Goal: Information Seeking & Learning: Find specific page/section

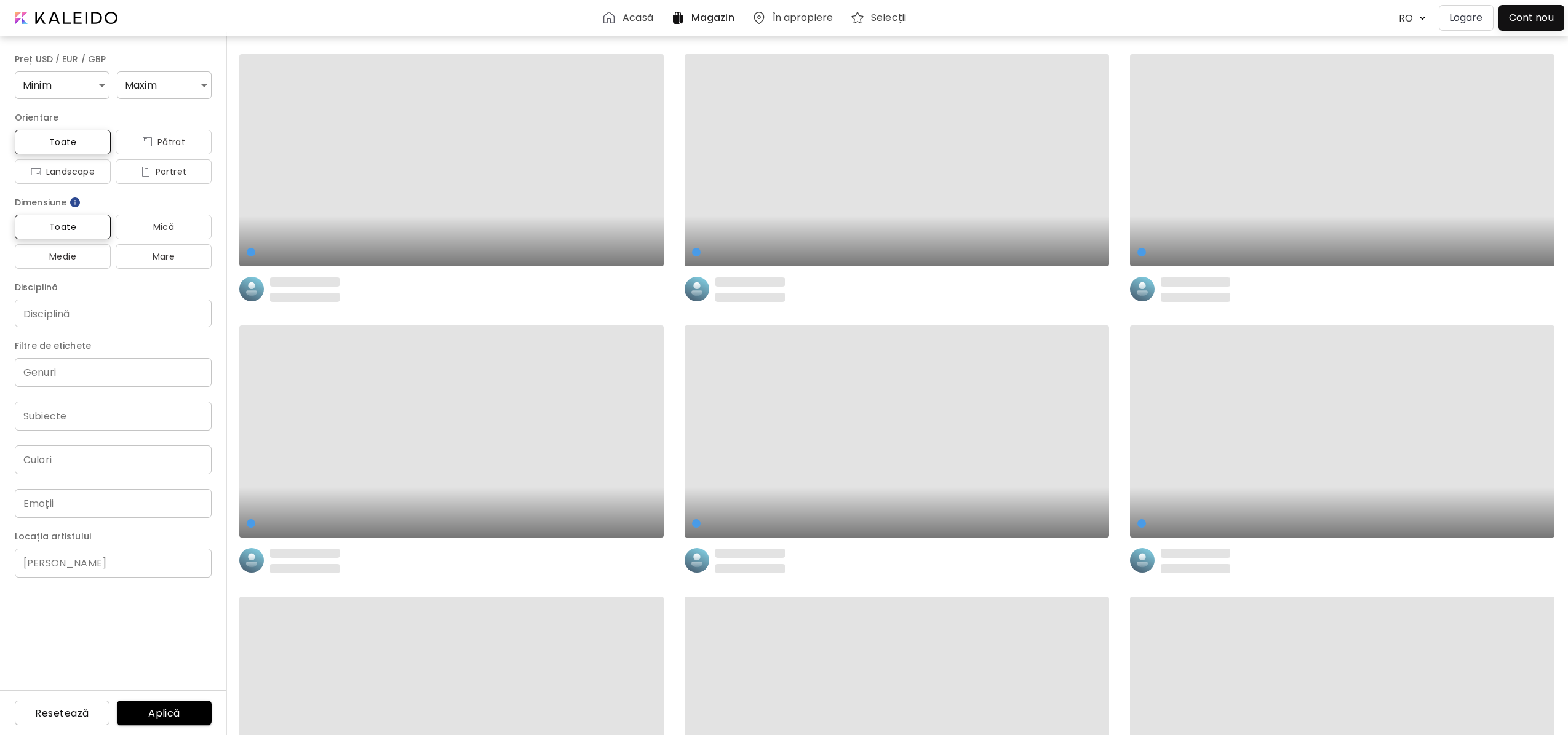
click at [1460, 21] on p "Logare" at bounding box center [1466, 18] width 33 height 15
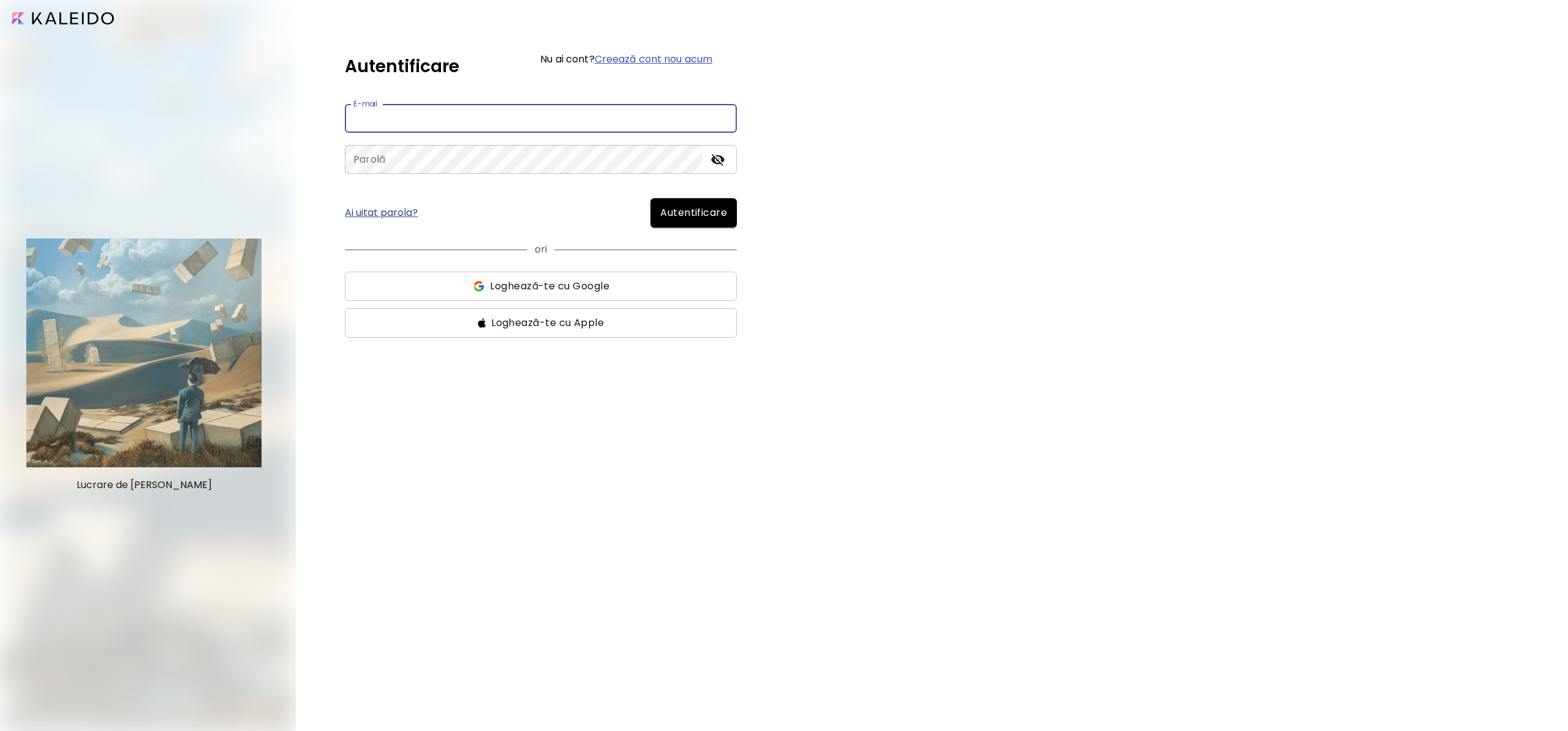
click at [543, 125] on input "email" at bounding box center [540, 118] width 392 height 29
click at [478, 114] on input "email" at bounding box center [540, 118] width 392 height 29
paste input "**********"
type input "**********"
click at [447, 174] on form "**********" at bounding box center [540, 221] width 392 height 234
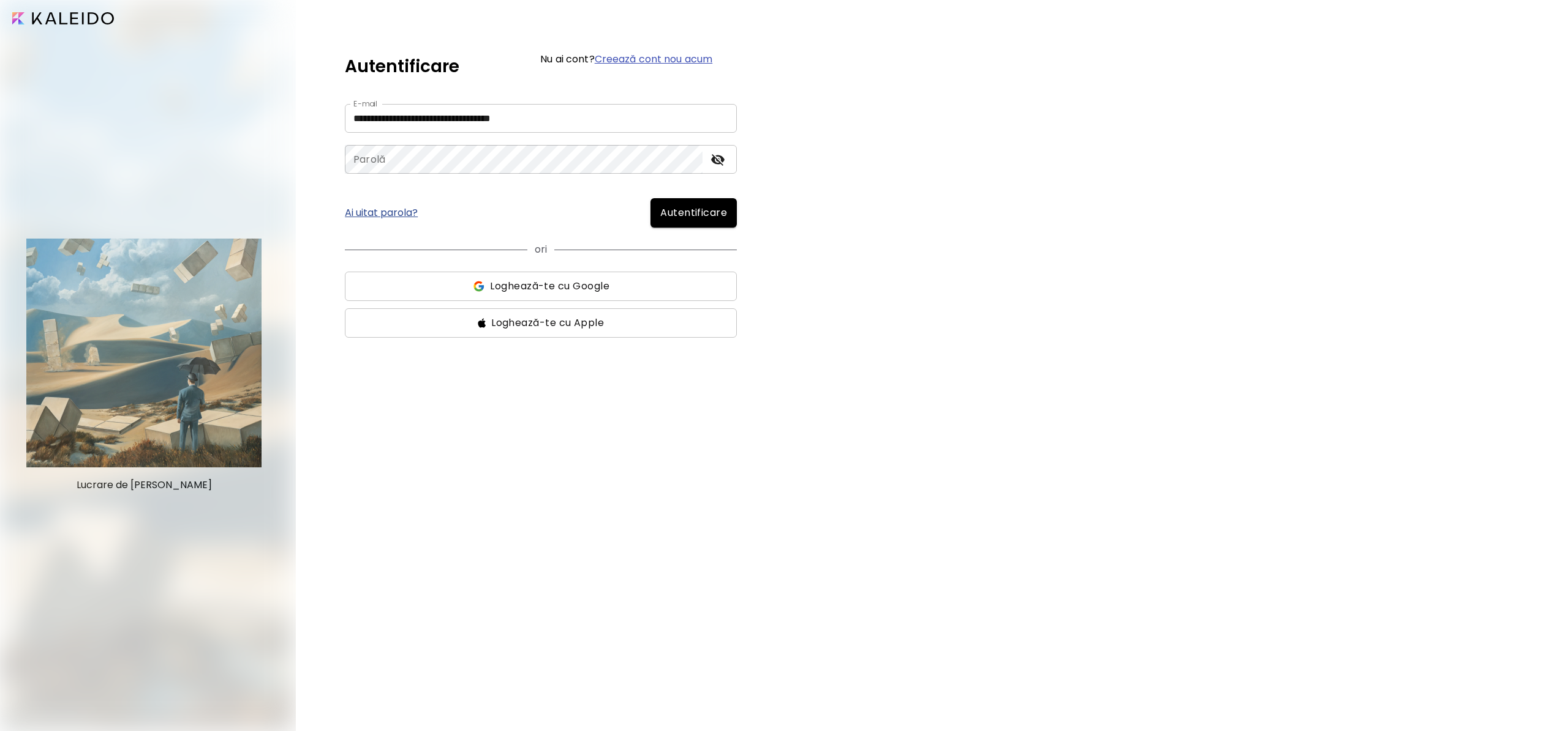
click at [344, 420] on div "**********" at bounding box center [931, 366] width 1272 height 731
click at [731, 208] on button "Autentificare" at bounding box center [694, 213] width 87 height 30
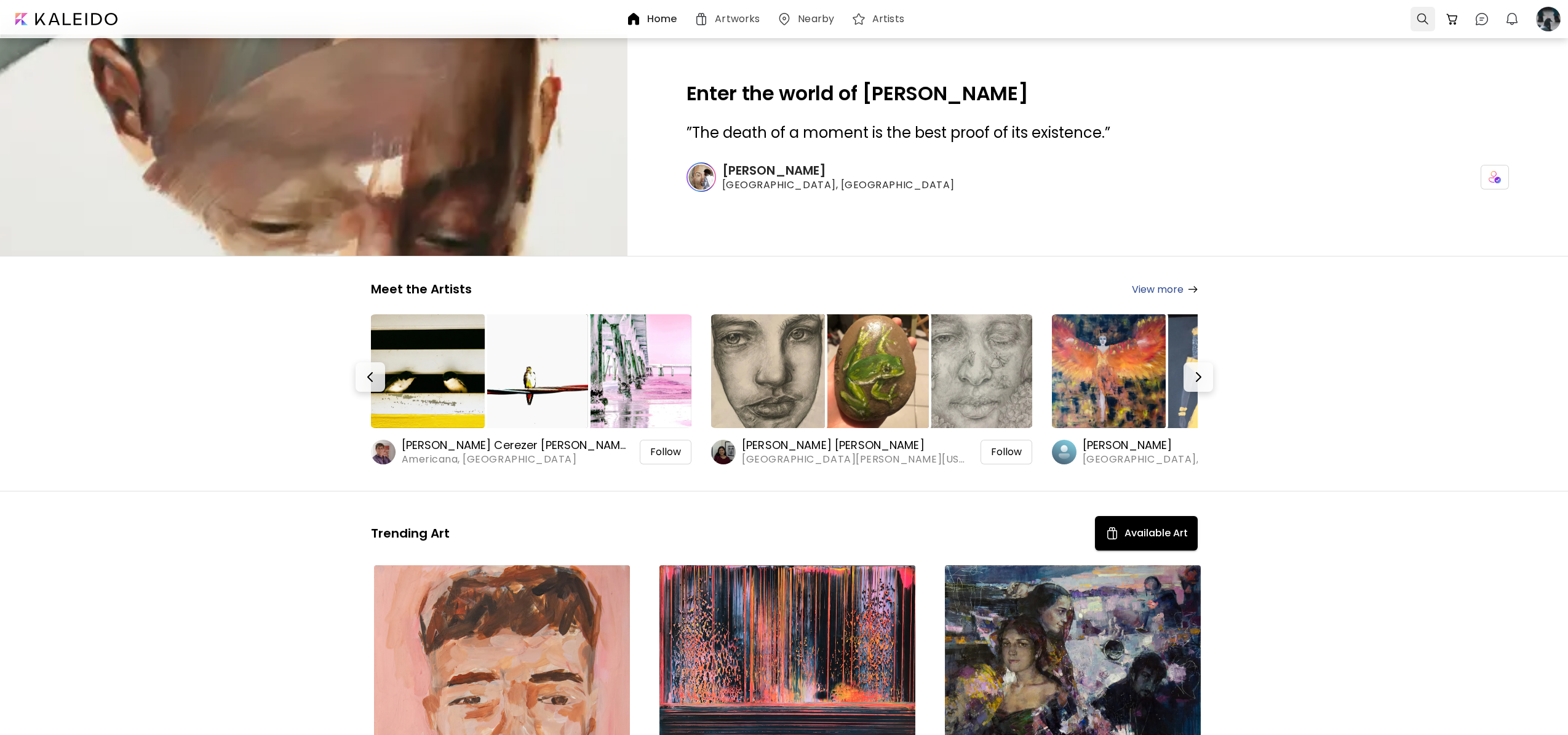
click at [1415, 22] on div at bounding box center [1423, 19] width 25 height 25
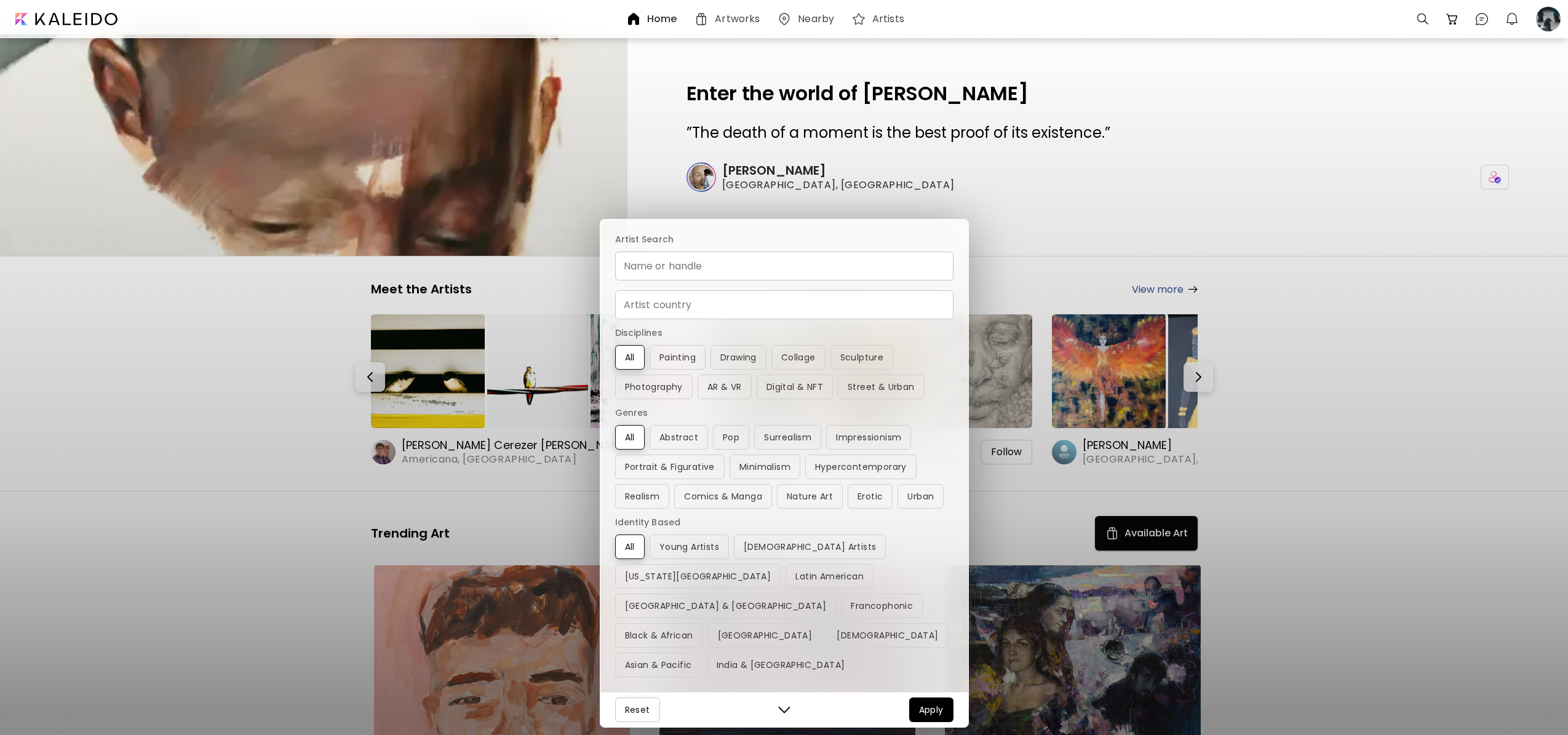
click at [727, 280] on input "Name or handle" at bounding box center [784, 265] width 339 height 29
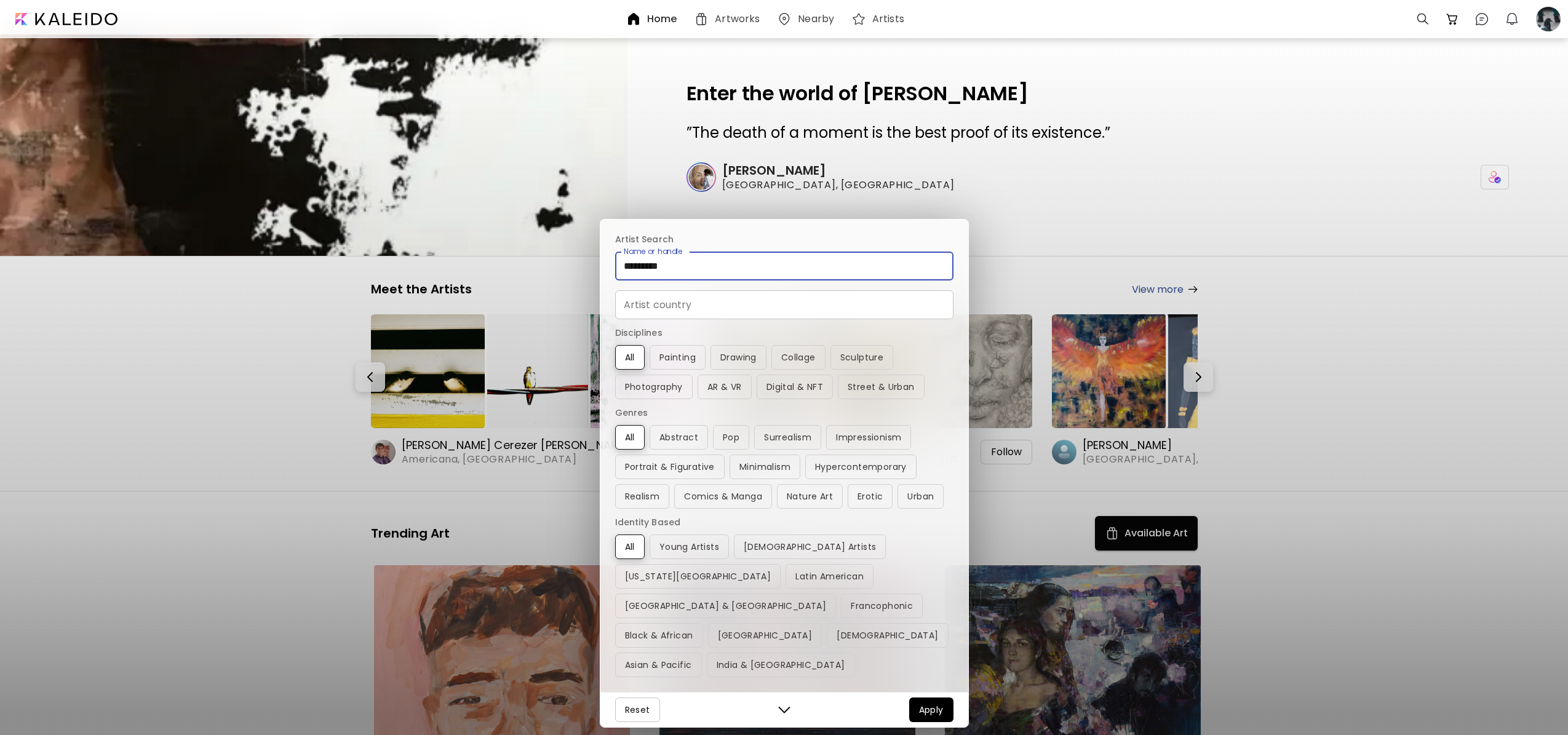
type input "*********"
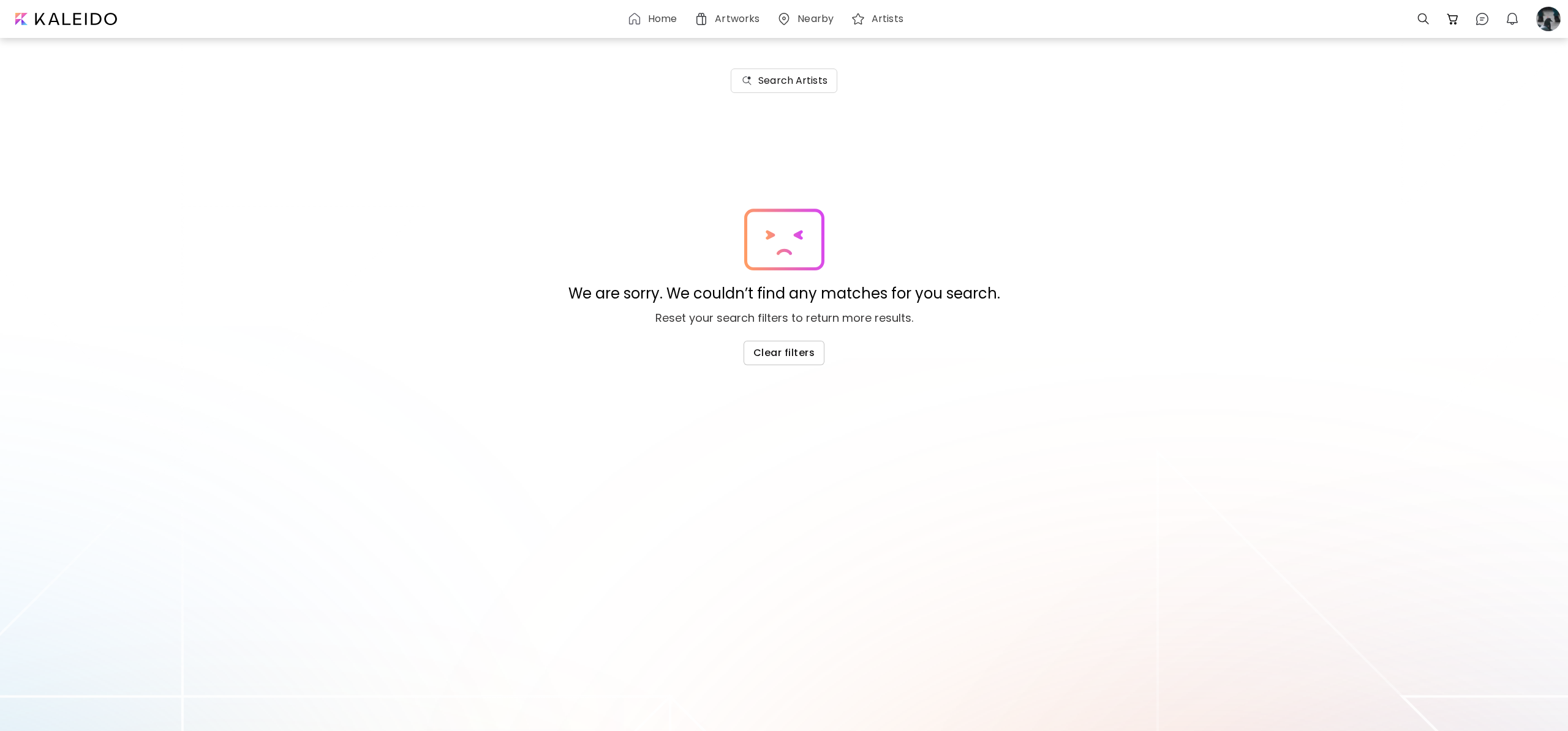
click at [814, 333] on div "We are sorry. We couldn’t find any matches for you search. Reset your search fi…" at bounding box center [784, 287] width 1568 height 157
click at [797, 348] on span "Clear filters" at bounding box center [784, 353] width 61 height 13
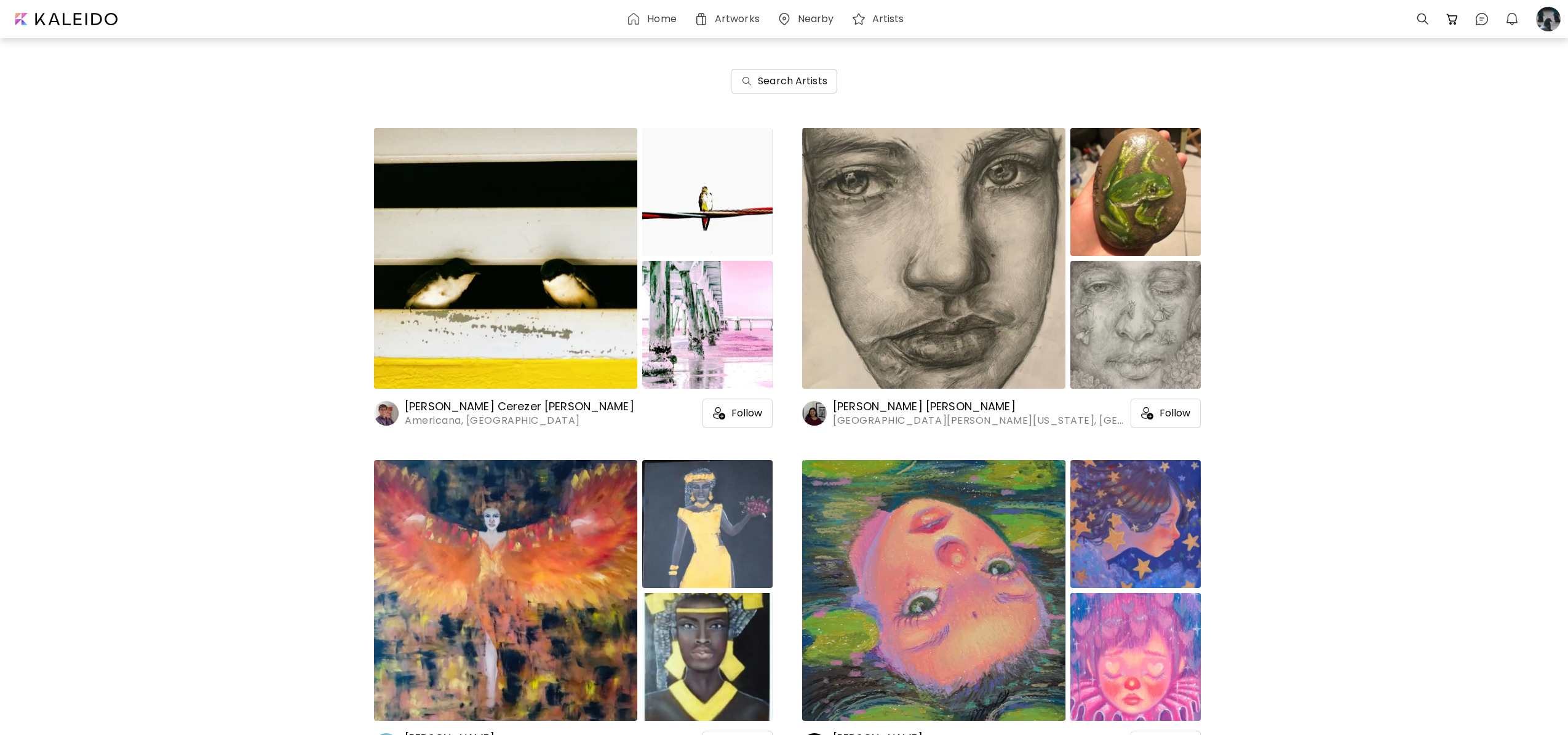
click at [836, 74] on button "Search Artists" at bounding box center [784, 81] width 107 height 25
click at [798, 85] on h6 "Search Artists" at bounding box center [792, 82] width 70 height 15
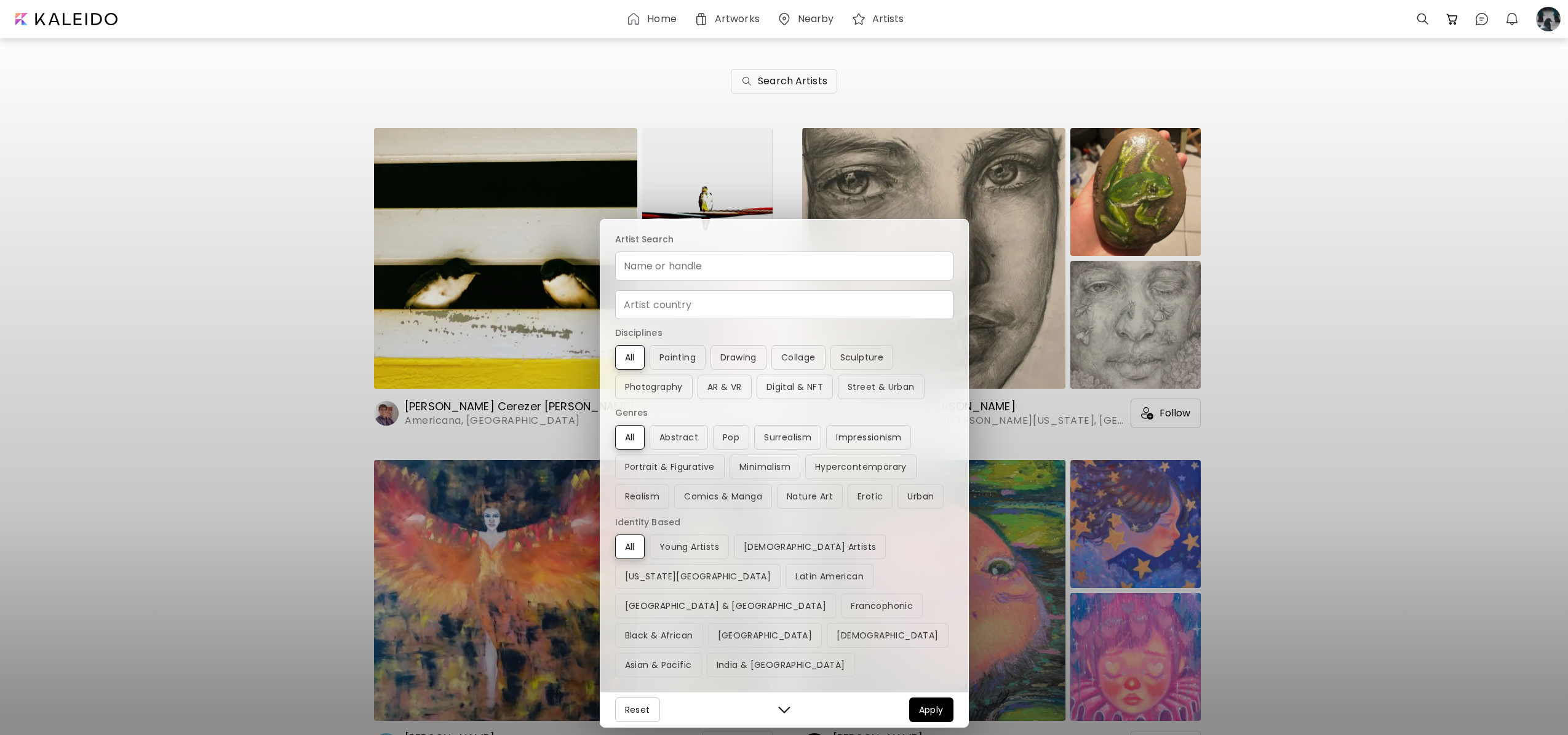
click at [682, 314] on div "Name or handle Name or handle Artist country Artist country" at bounding box center [784, 285] width 339 height 68
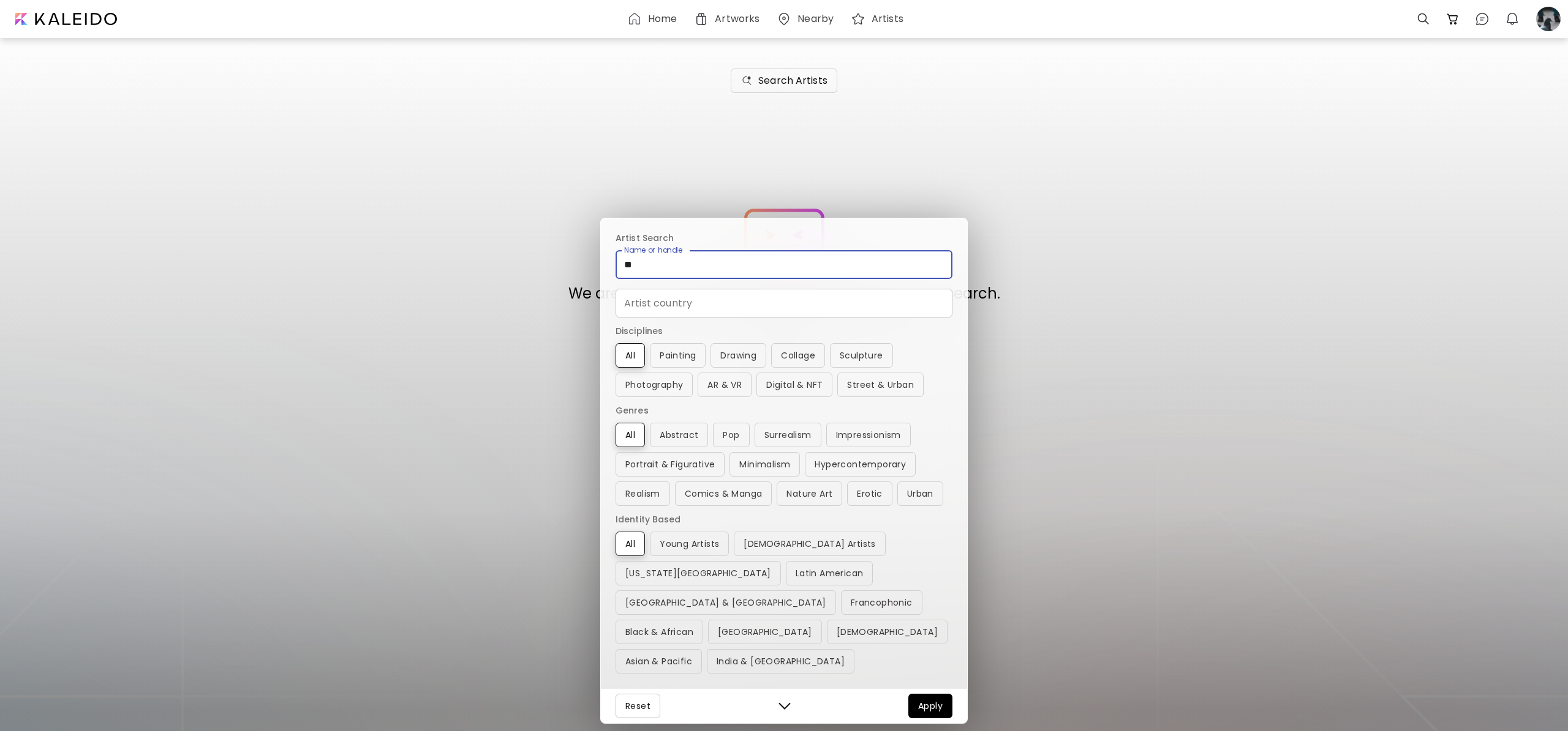
type input "*"
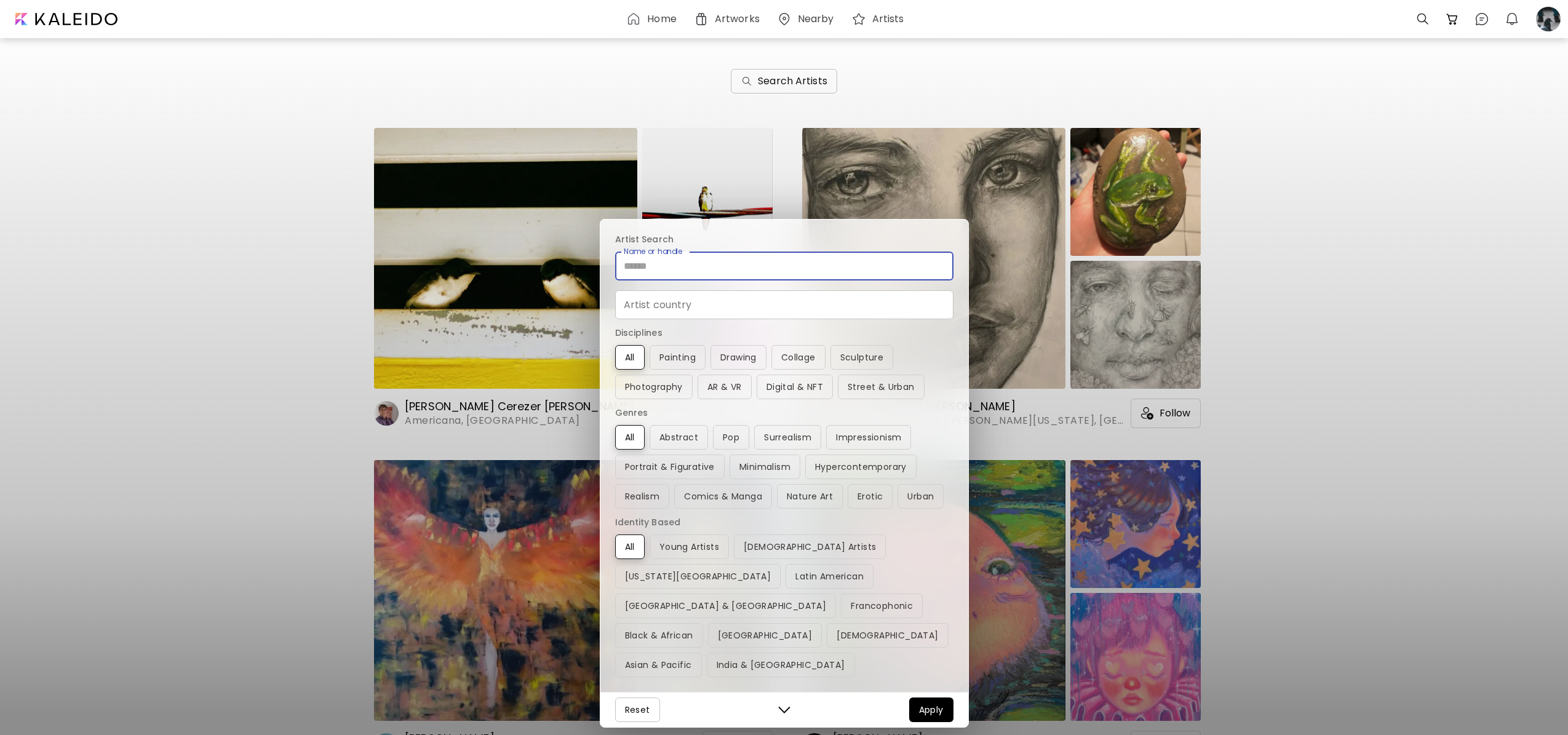
click at [333, 254] on div "Artist Search Name or handle Name or handle Artist country Artist country Disci…" at bounding box center [784, 368] width 1568 height 735
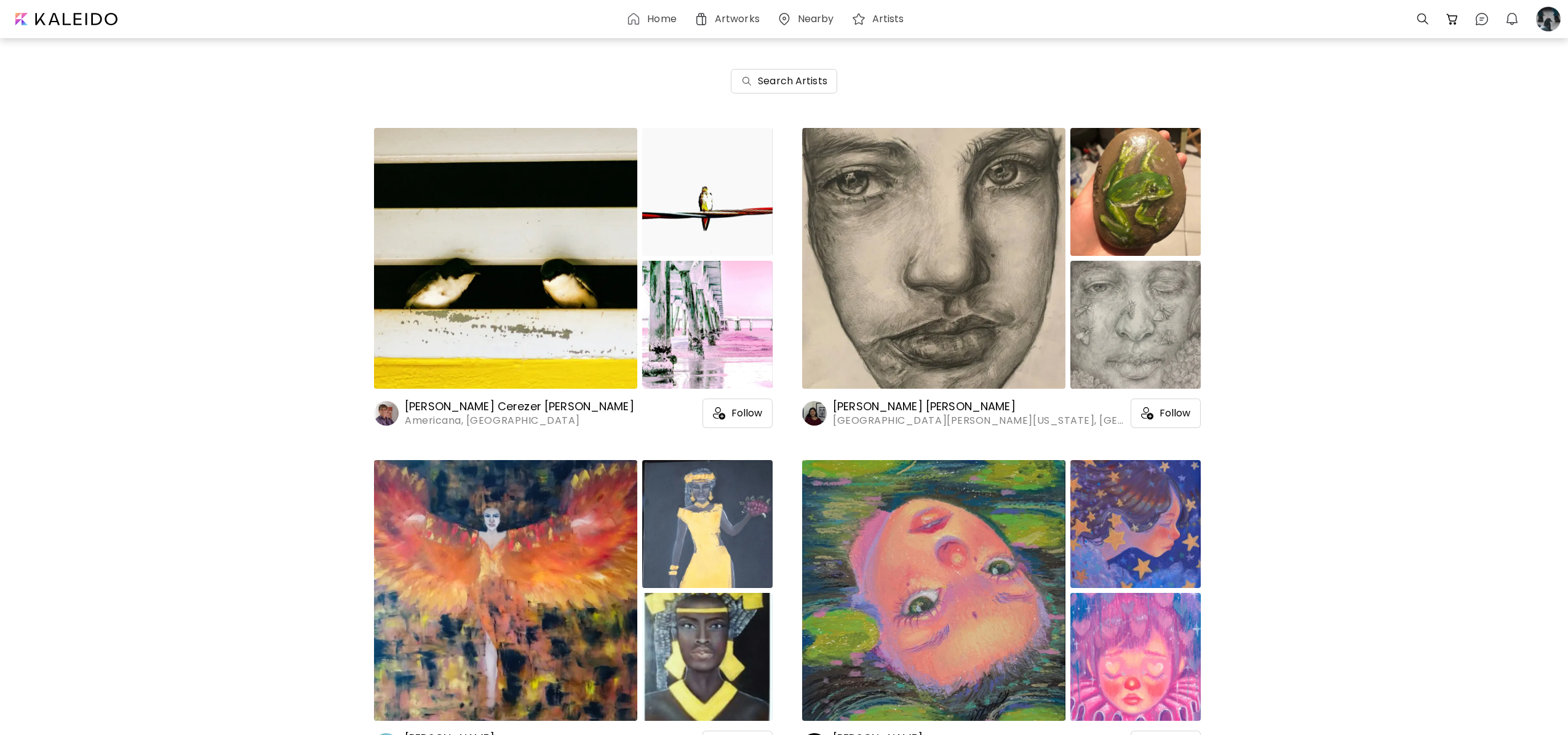
click at [640, 12] on img at bounding box center [634, 19] width 15 height 15
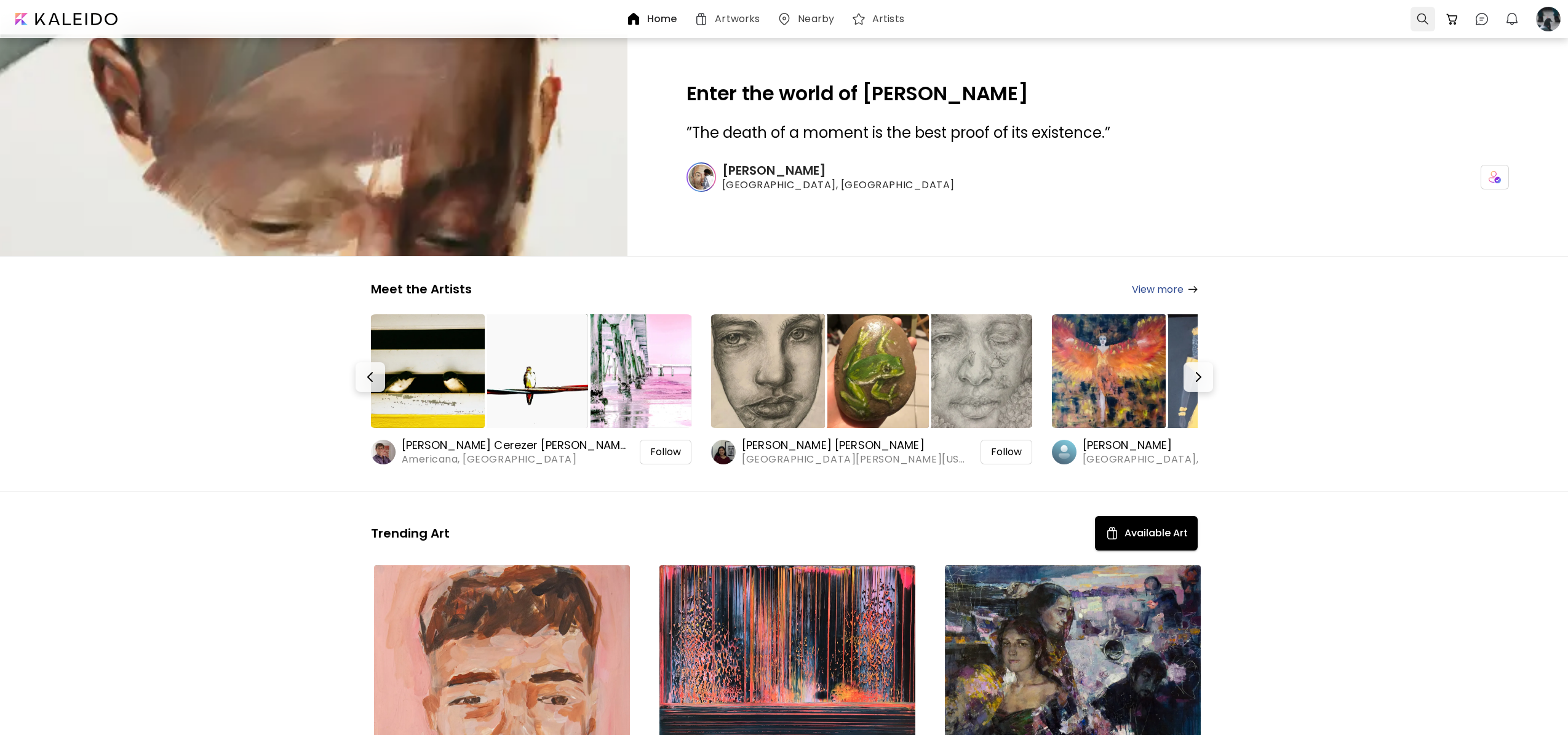
click at [1419, 12] on div at bounding box center [1423, 19] width 25 height 25
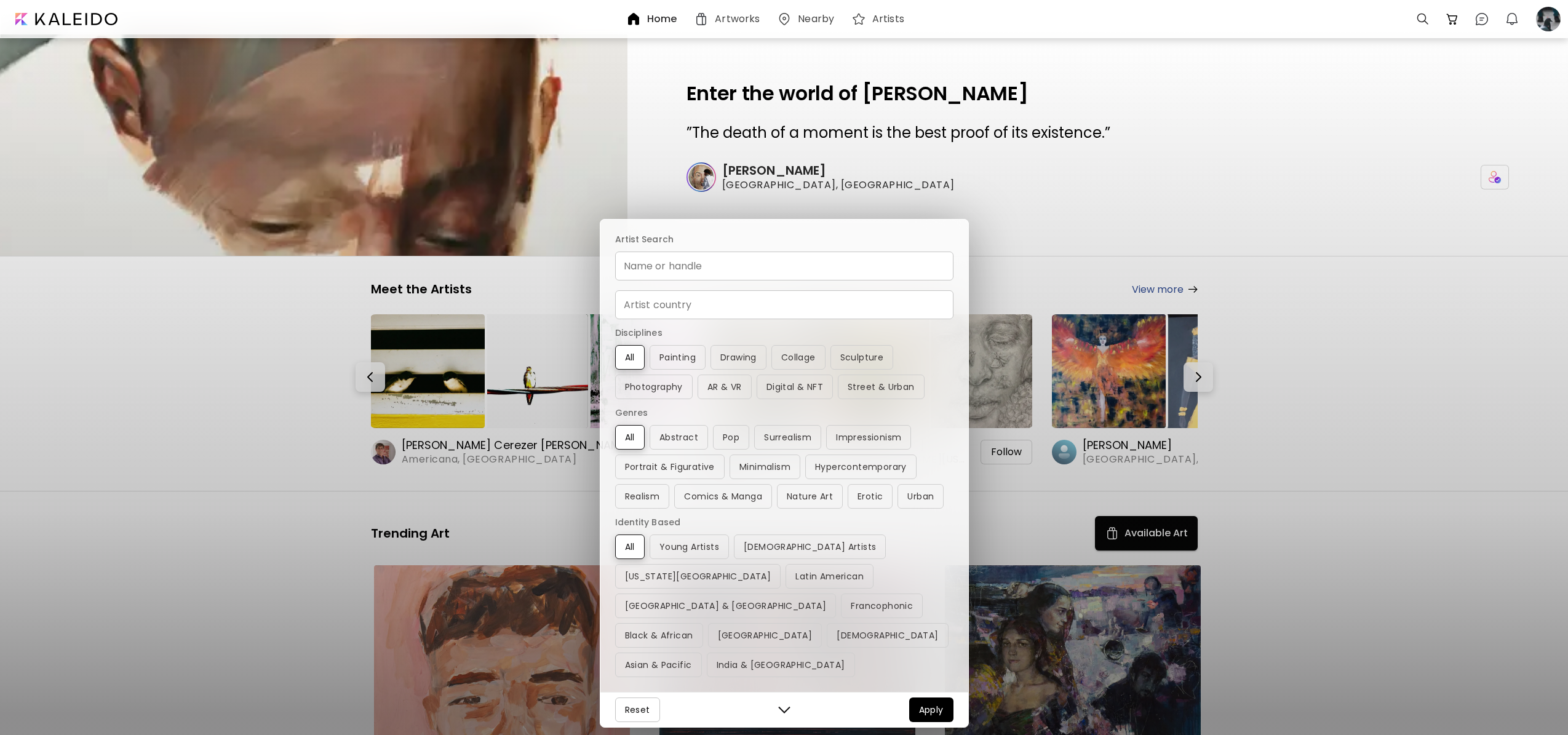
click at [717, 280] on input "Name or handle" at bounding box center [784, 265] width 339 height 29
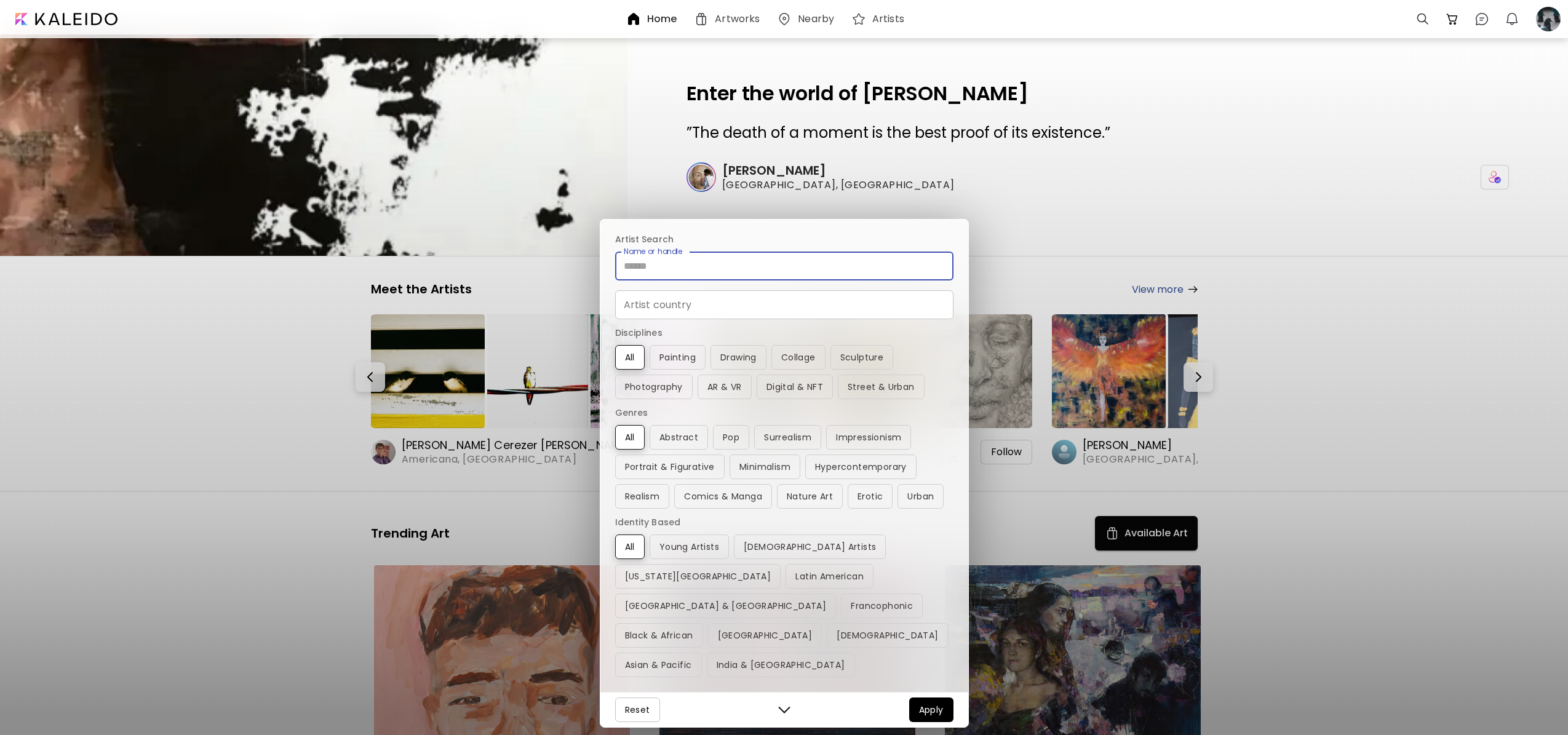
click at [276, 412] on div "Artist Search Name or handle Name or handle Artist country Artist country Disci…" at bounding box center [784, 368] width 1568 height 735
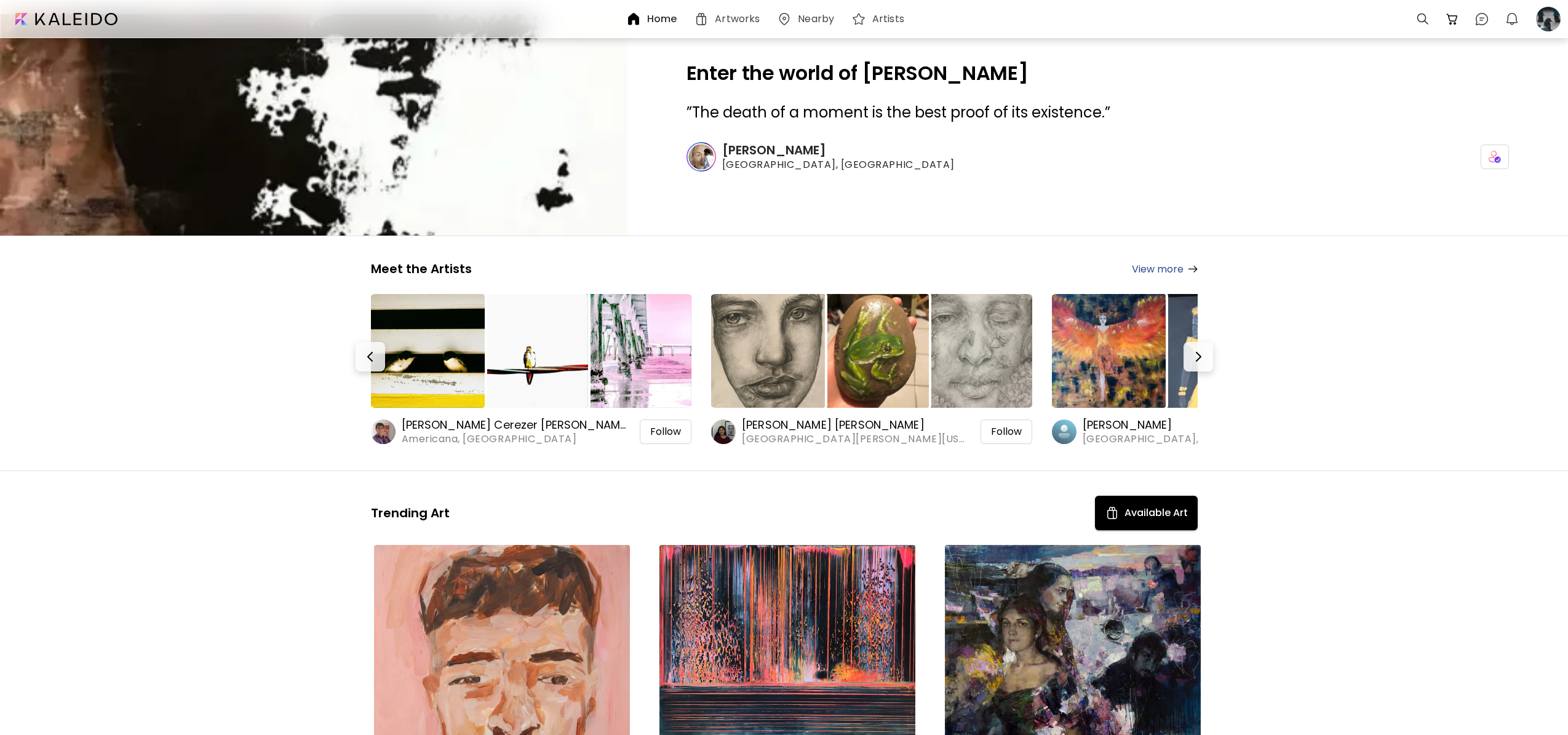
scroll to position [21, 0]
click at [1430, 19] on div at bounding box center [1423, 19] width 25 height 25
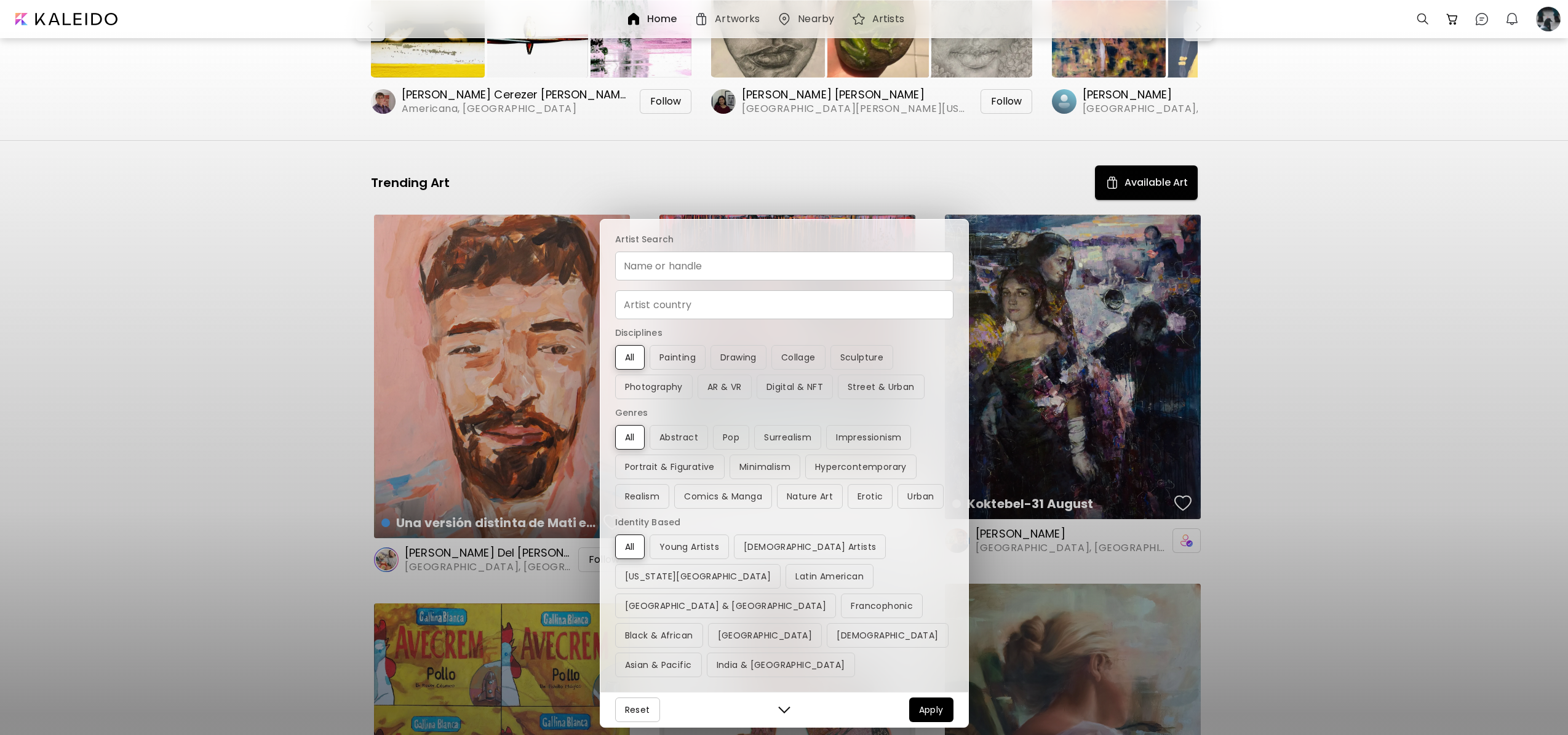
scroll to position [388, 0]
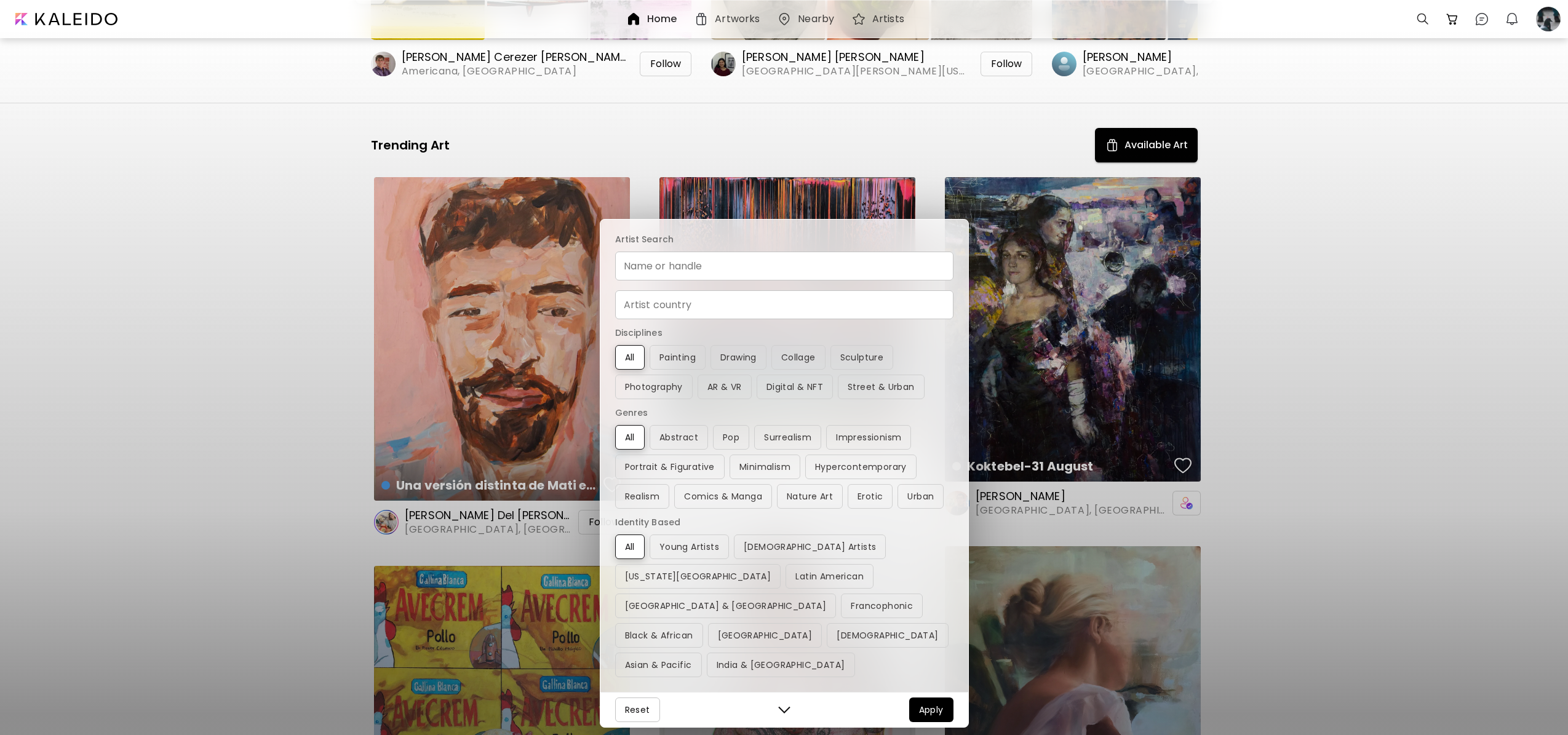
click at [294, 366] on div "Artist Search Name or handle Name or handle Artist country Artist country Disci…" at bounding box center [784, 368] width 1568 height 735
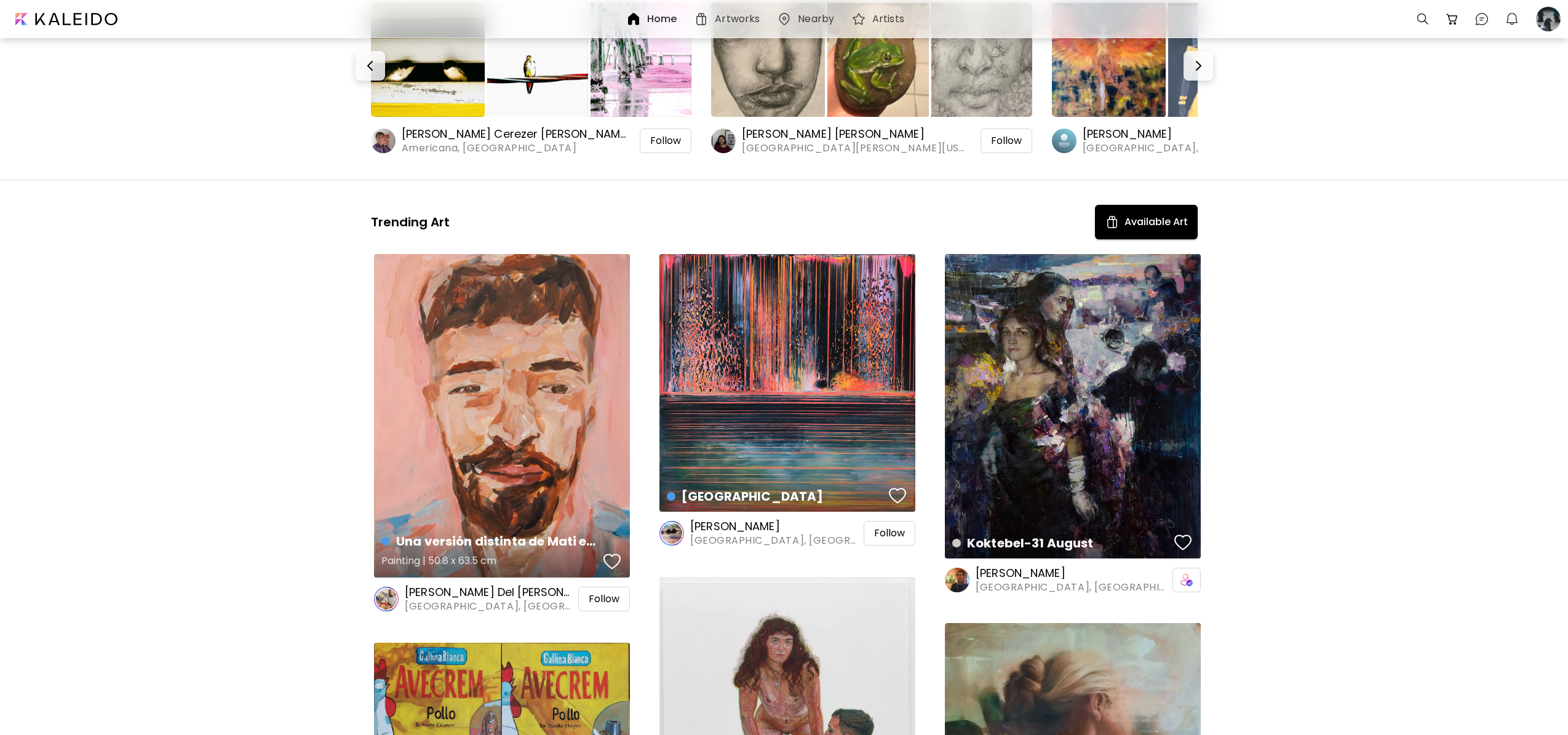
scroll to position [314, 0]
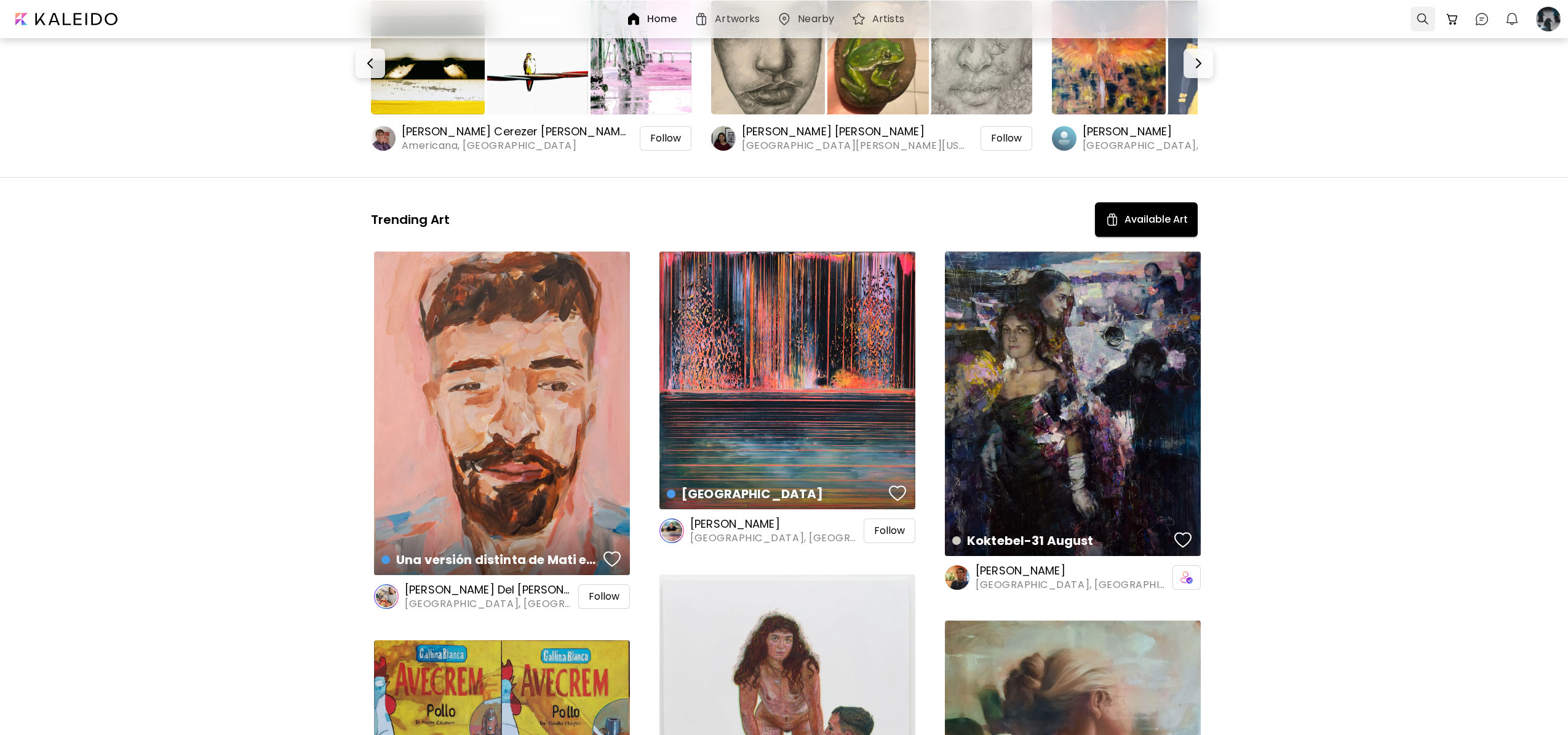
click at [1425, 19] on div at bounding box center [1423, 19] width 25 height 25
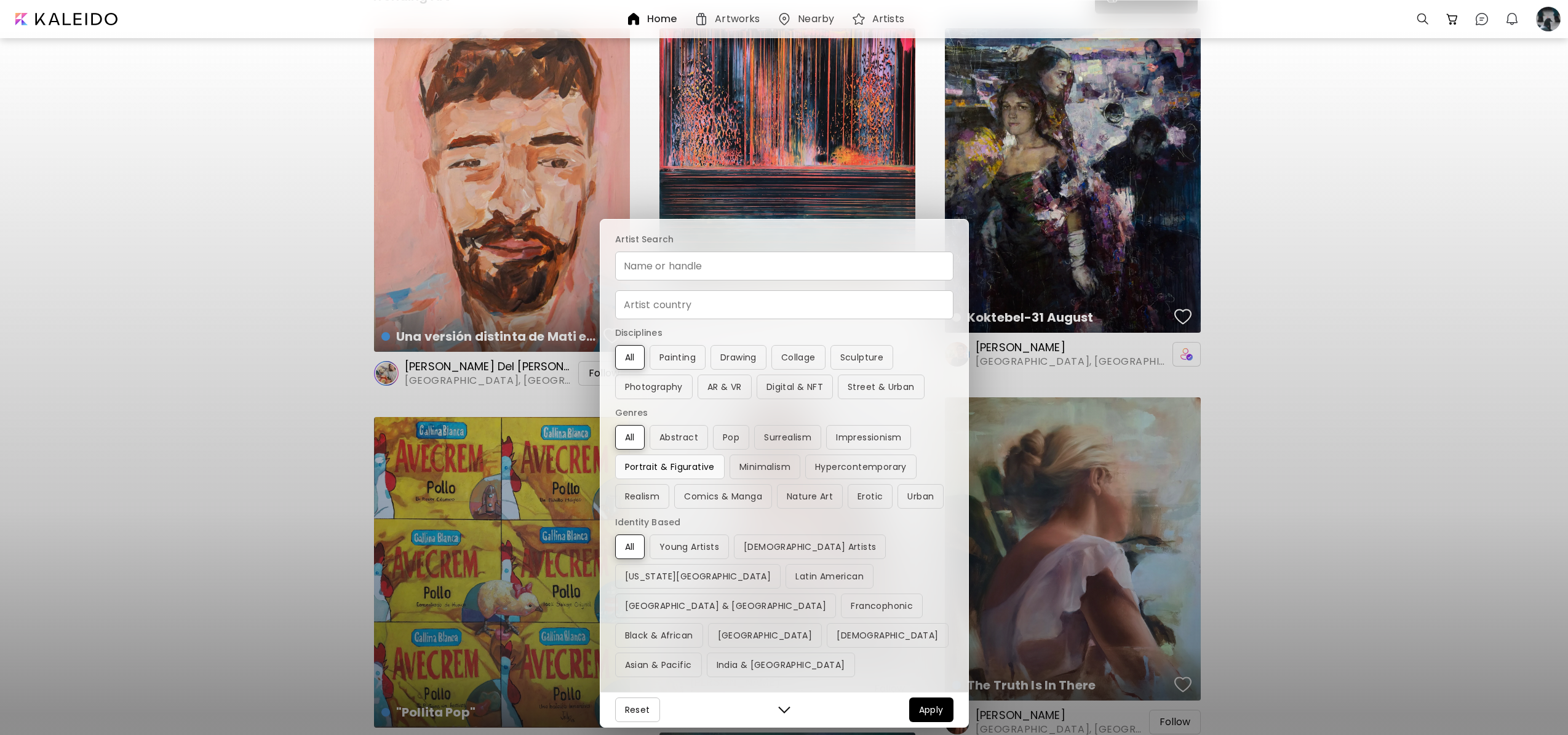
scroll to position [540, 0]
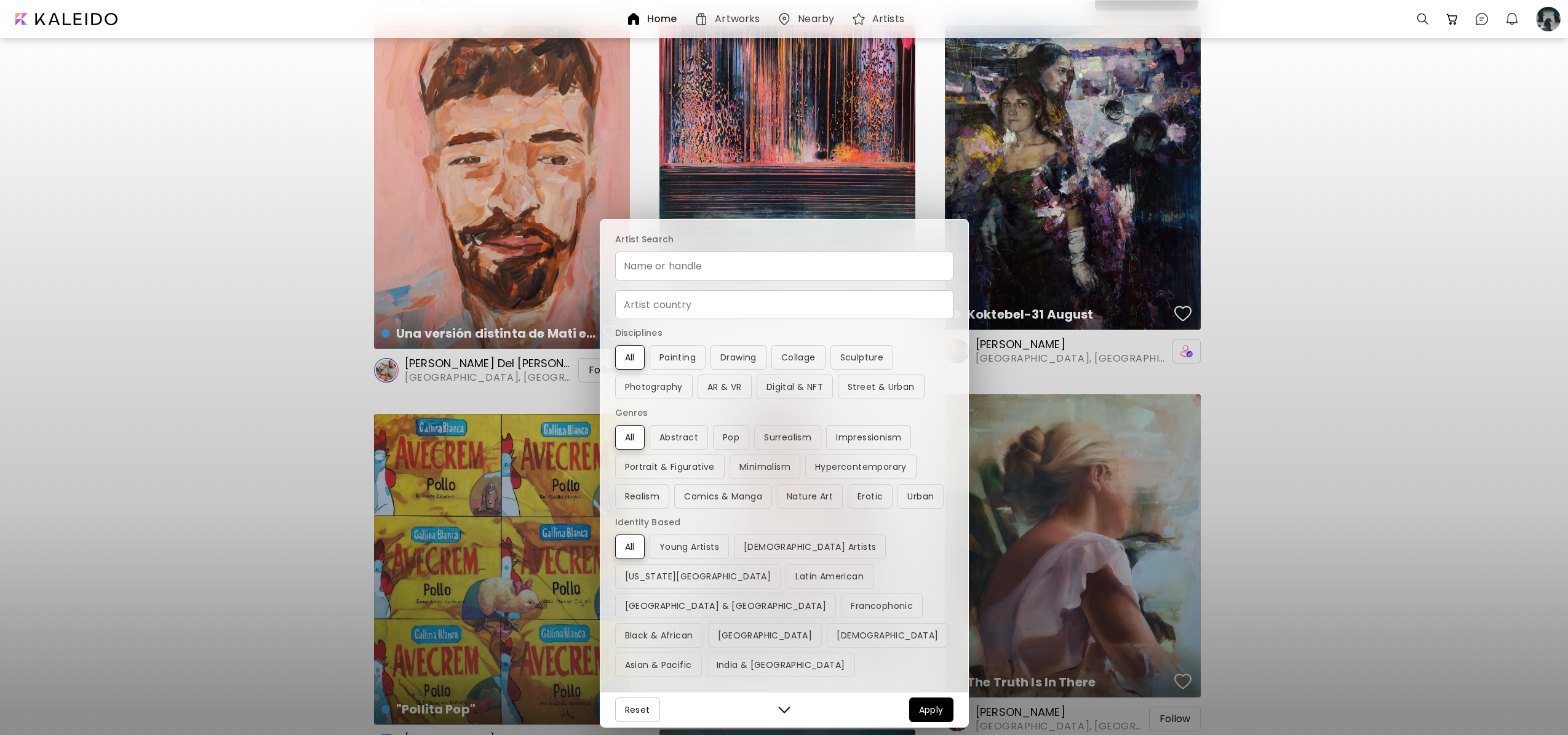
click at [782, 712] on img "button" at bounding box center [784, 710] width 12 height 12
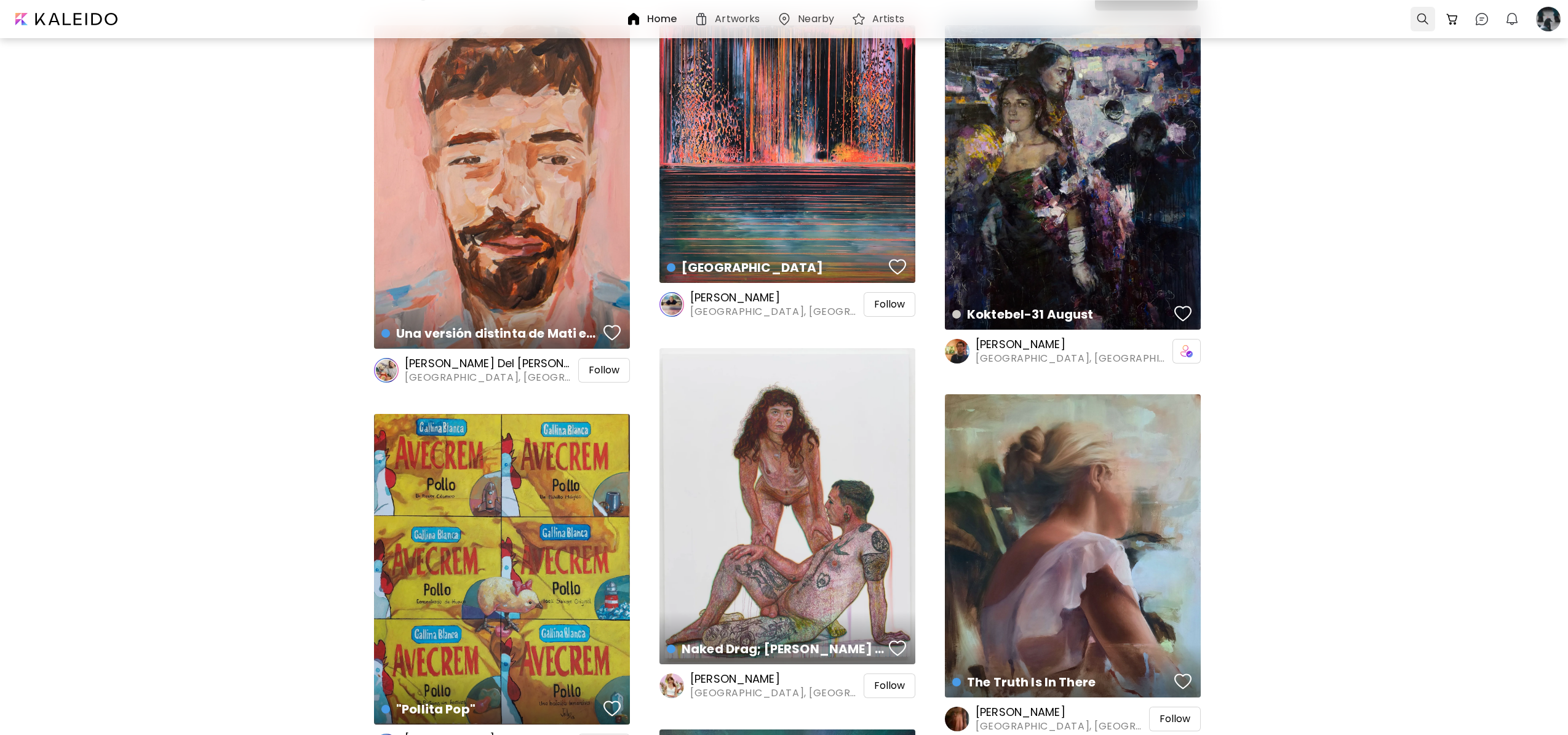
click at [1427, 25] on div at bounding box center [1423, 19] width 25 height 25
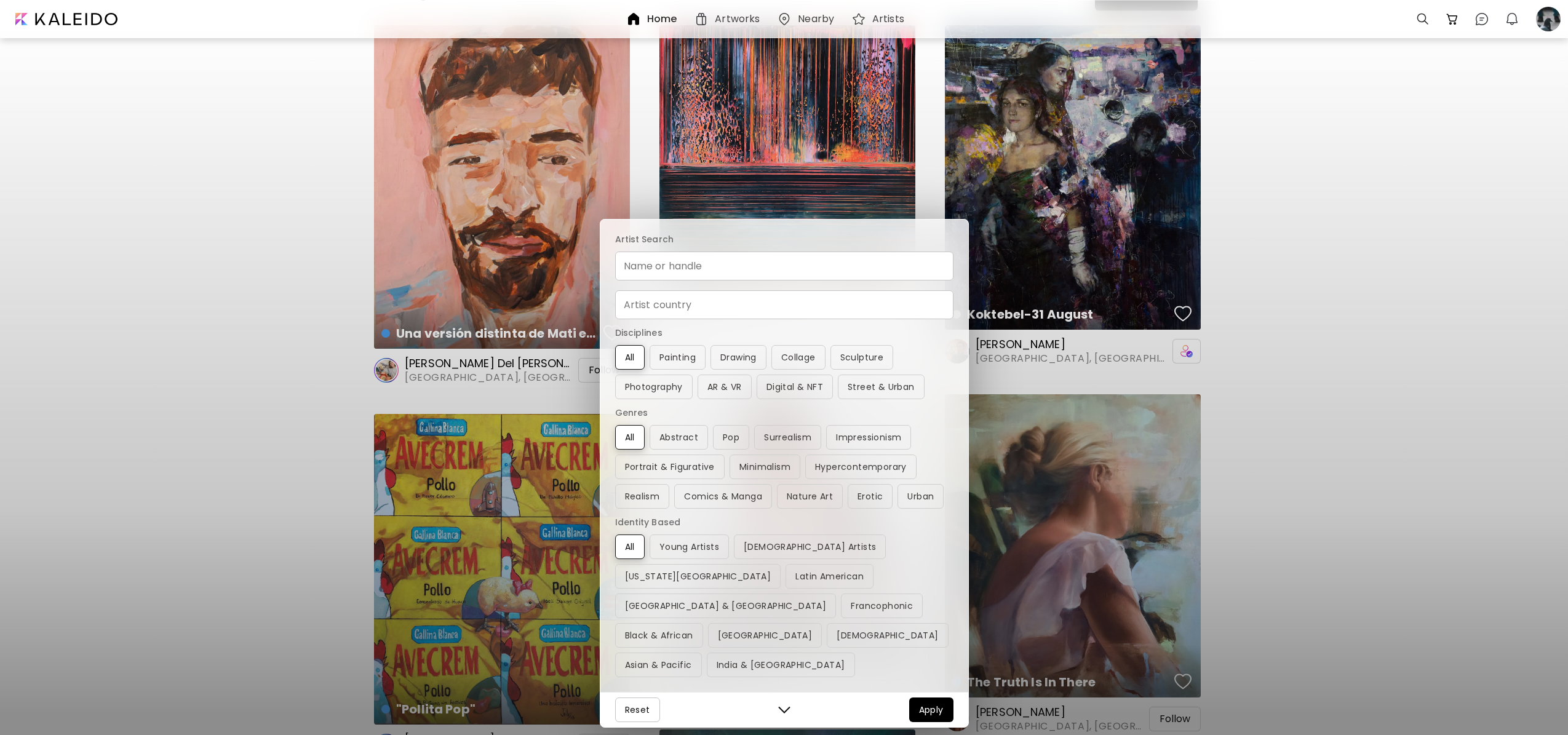
click at [778, 713] on img "button" at bounding box center [784, 710] width 12 height 12
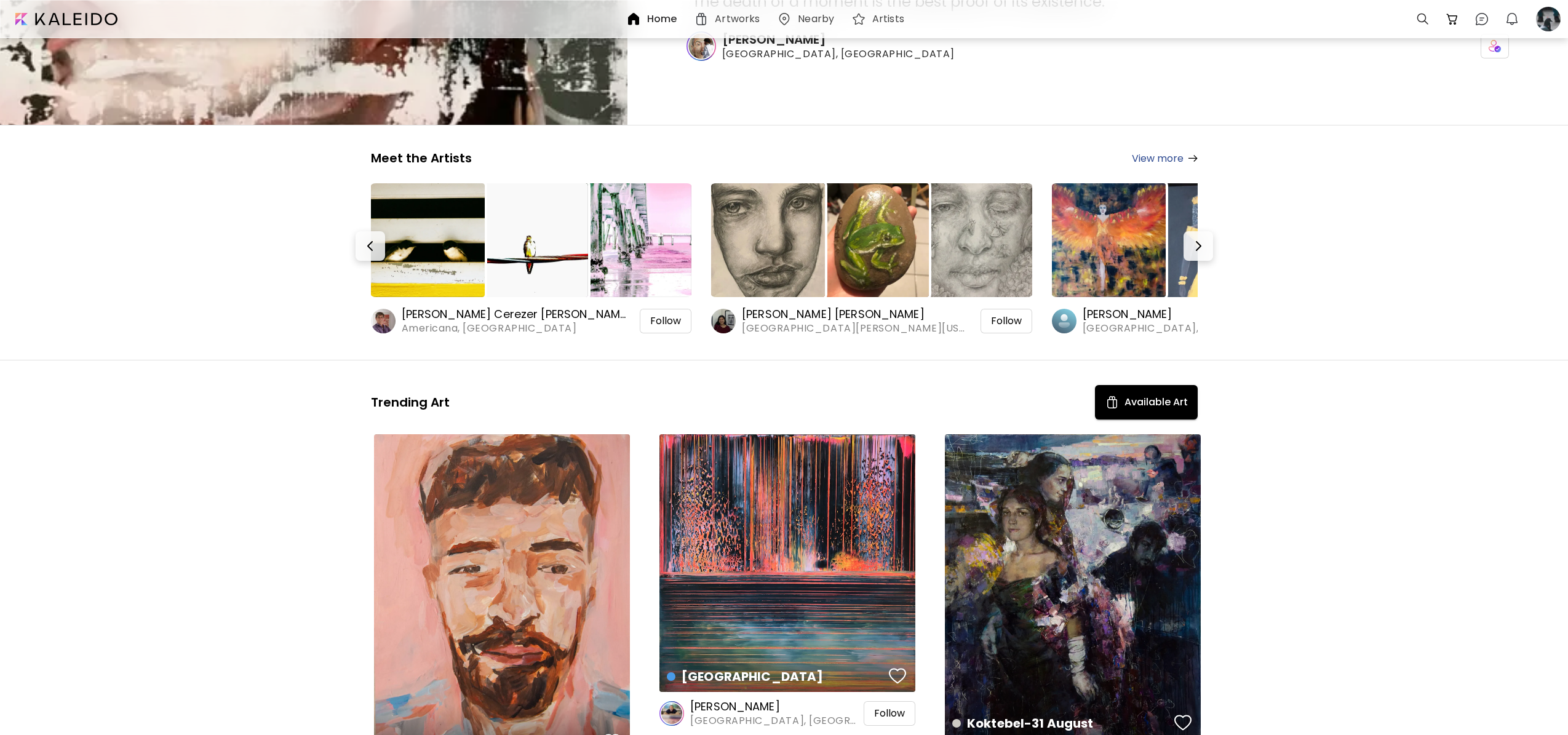
scroll to position [0, 0]
